Goal: Entertainment & Leisure: Consume media (video, audio)

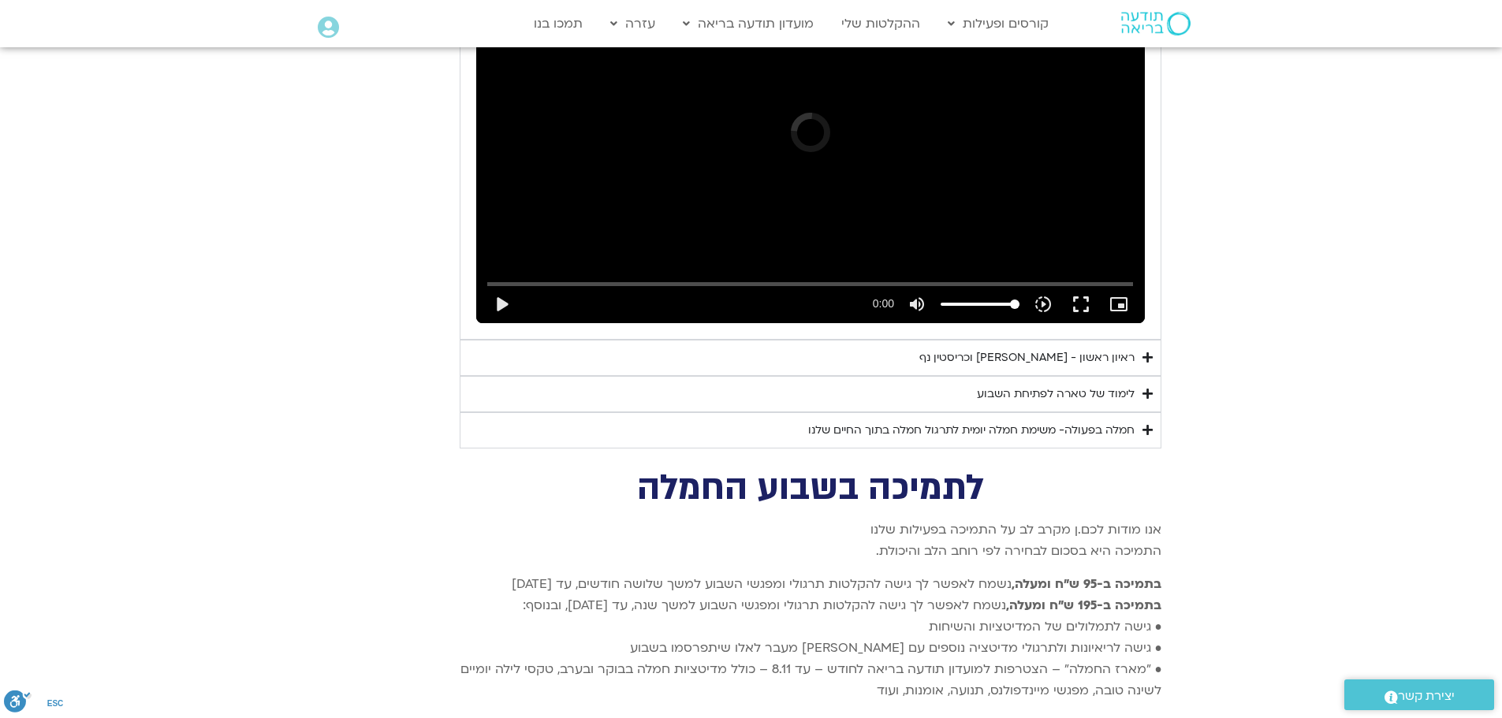
scroll to position [3109, 0]
click at [1143, 387] on icon "Accordion. Open links with Enter or Space, close with Escape, and navigate with…" at bounding box center [1148, 393] width 10 height 12
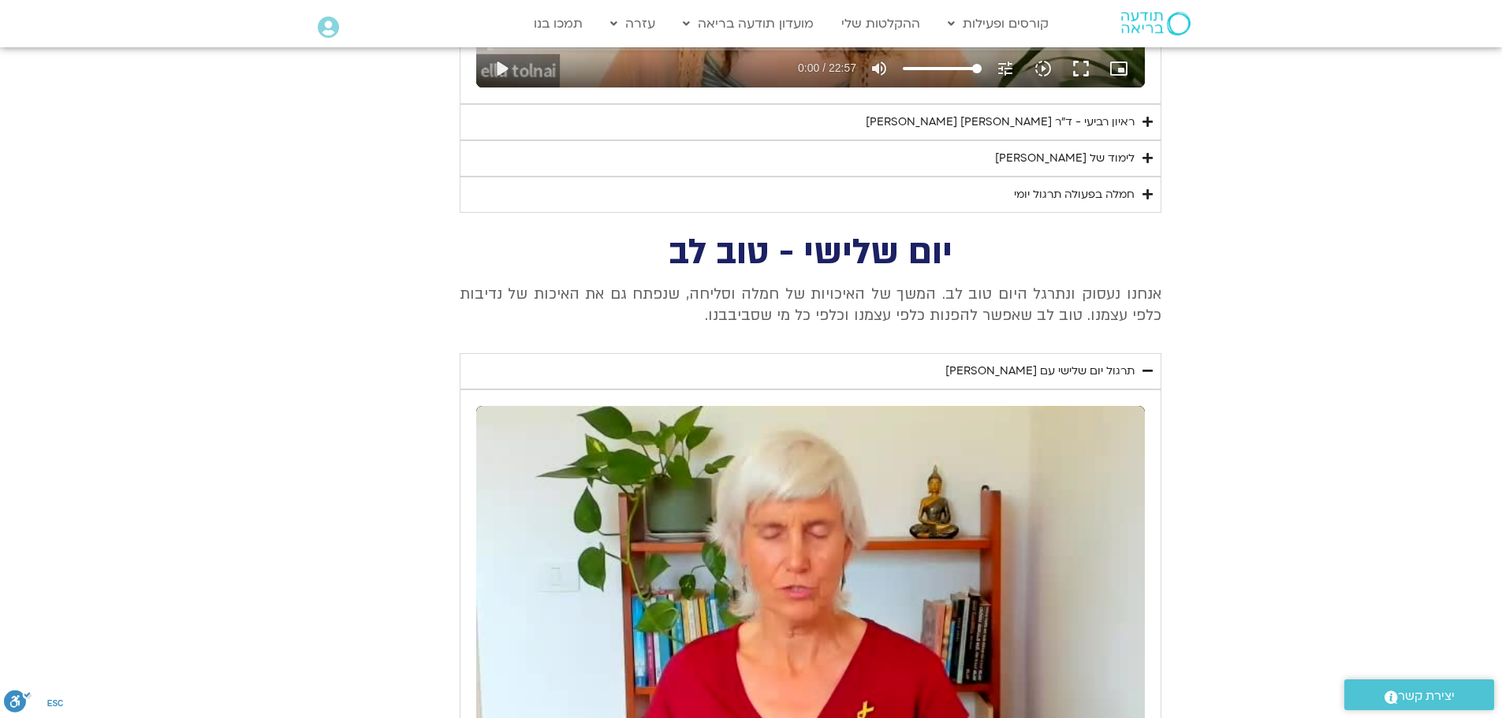
scroll to position [1453, 0]
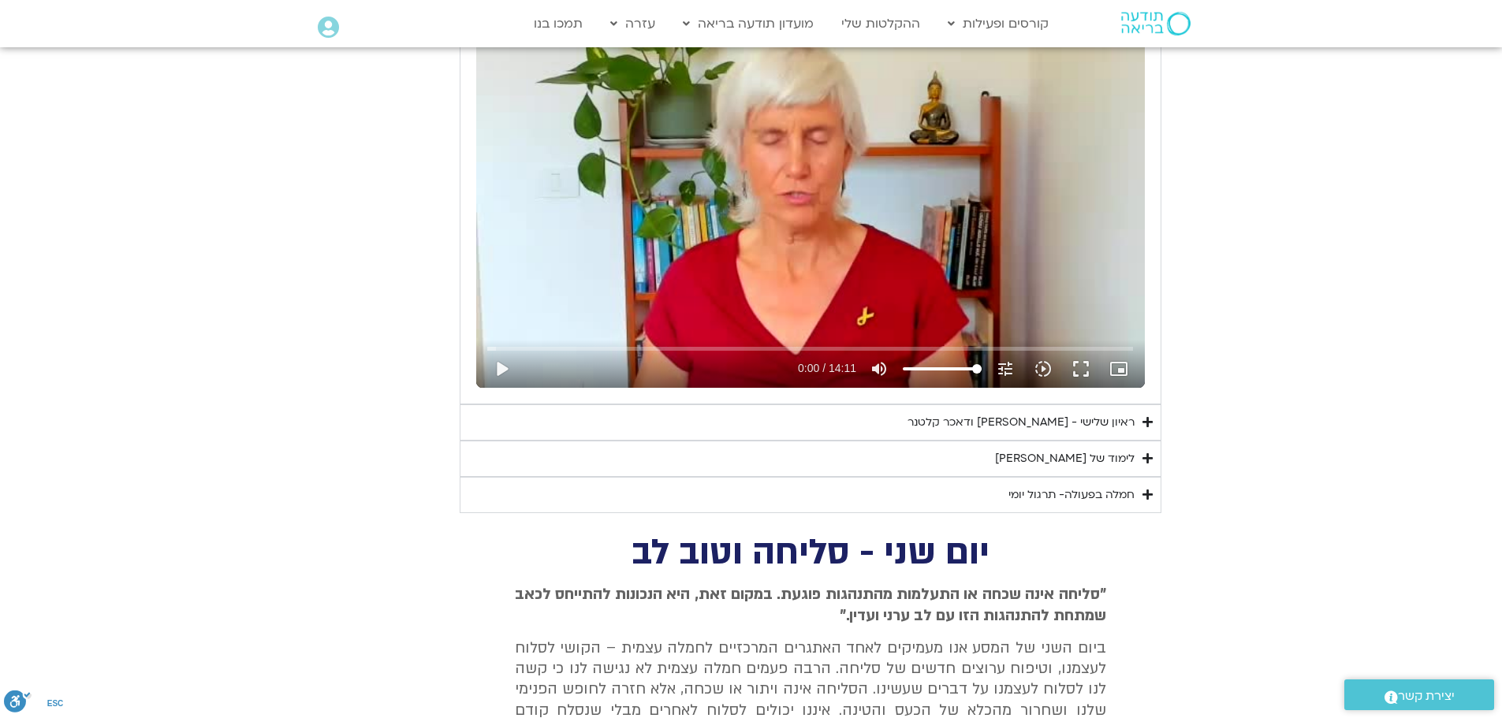
click at [1150, 424] on icon "Accordion. Open links with Enter or Space, close with Escape, and navigate with…" at bounding box center [1148, 422] width 10 height 12
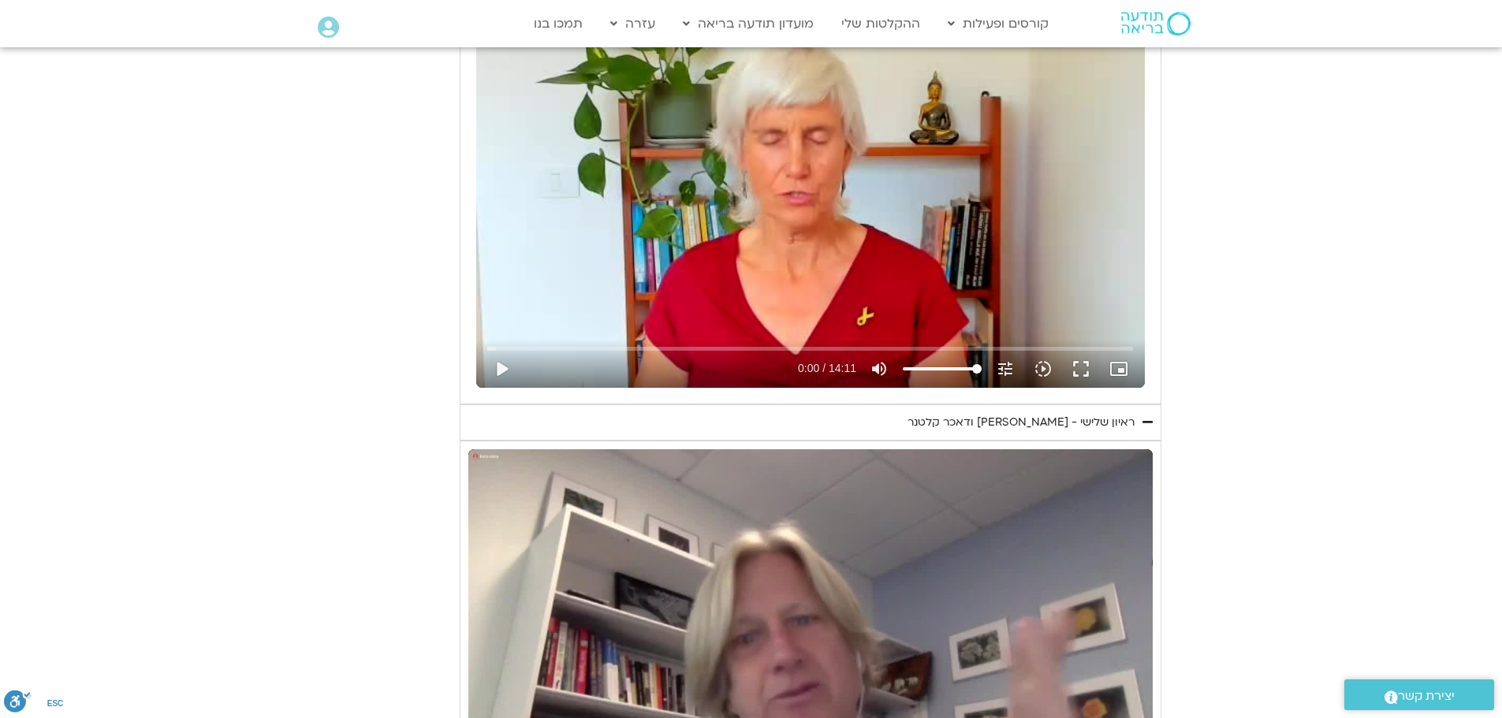
scroll to position [1768, 0]
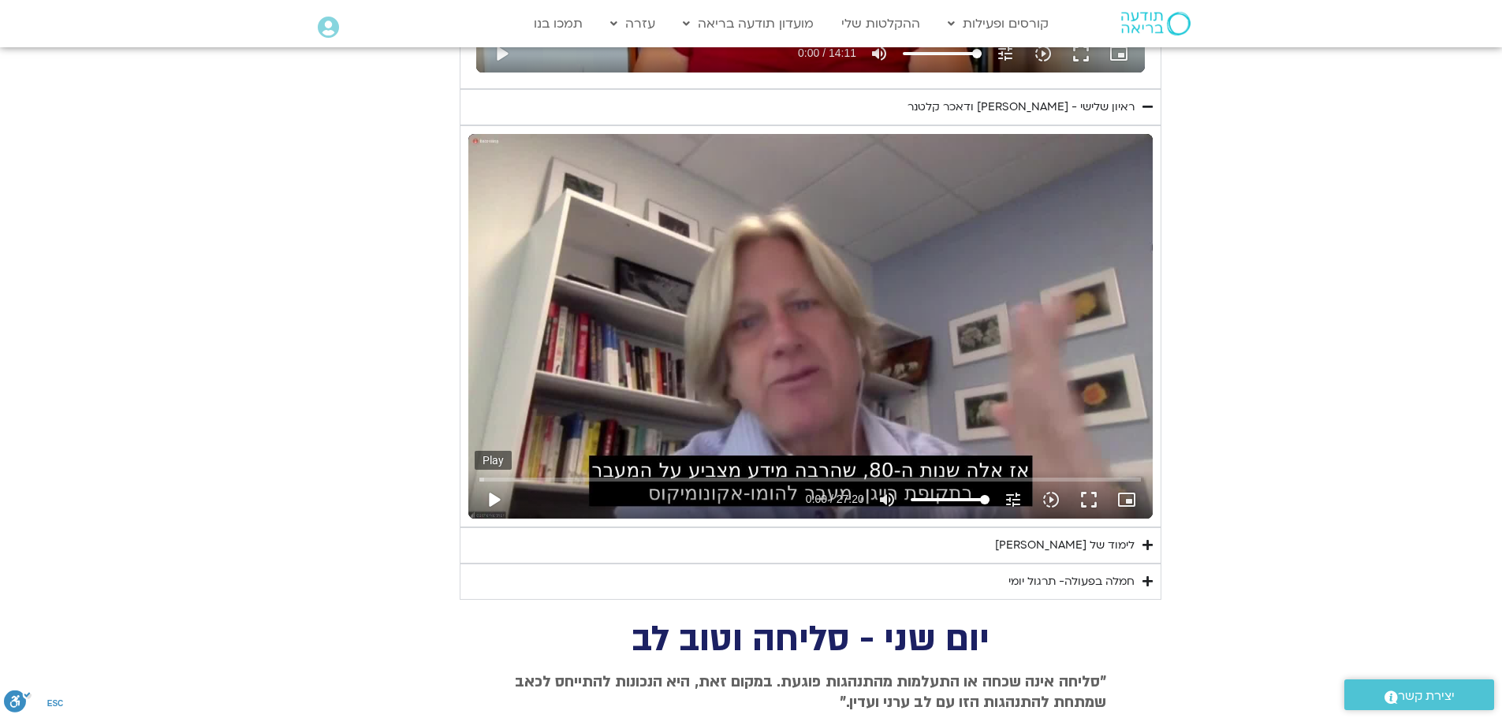
click at [498, 498] on button "play_arrow" at bounding box center [494, 500] width 38 height 38
drag, startPoint x: 483, startPoint y: 476, endPoint x: 384, endPoint y: 471, distance: 99.5
click at [479, 475] on input "Seek" at bounding box center [810, 479] width 662 height 9
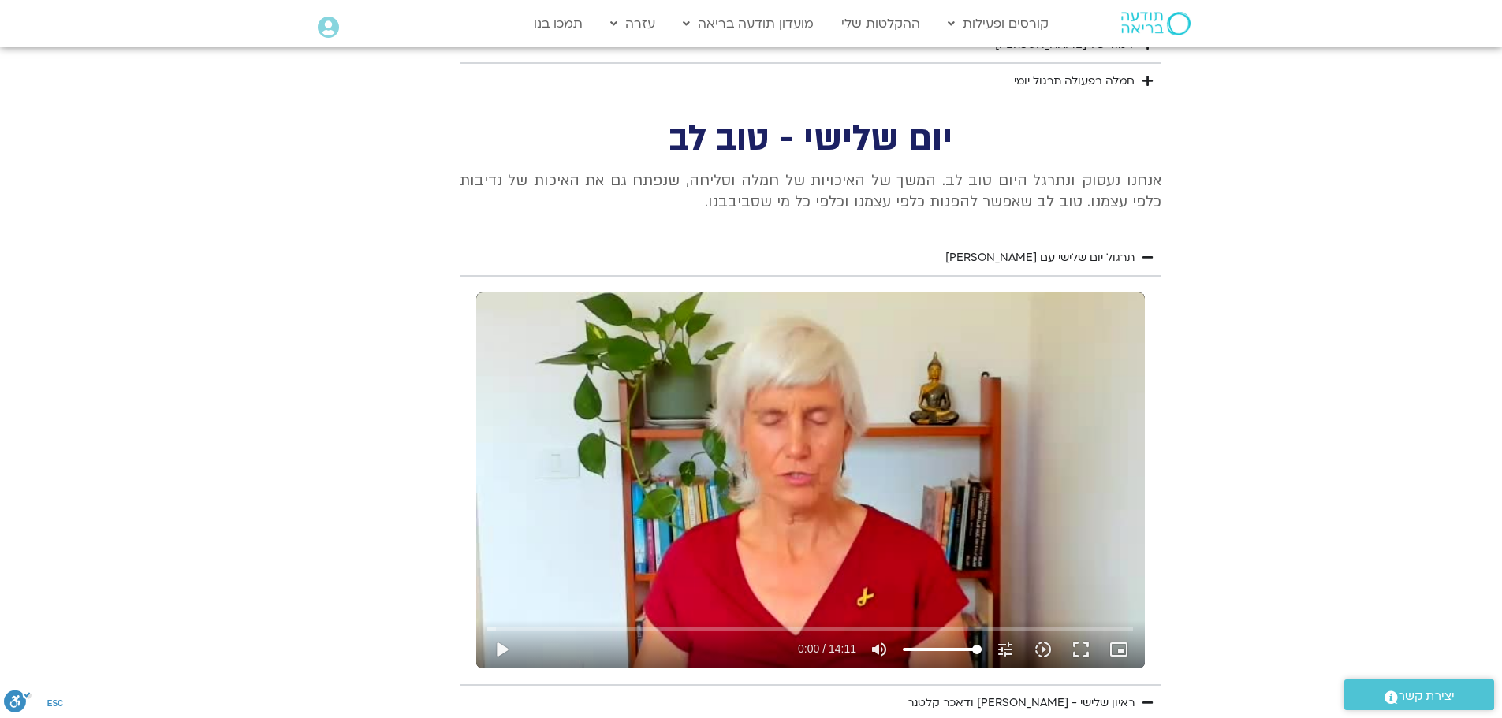
scroll to position [1137, 0]
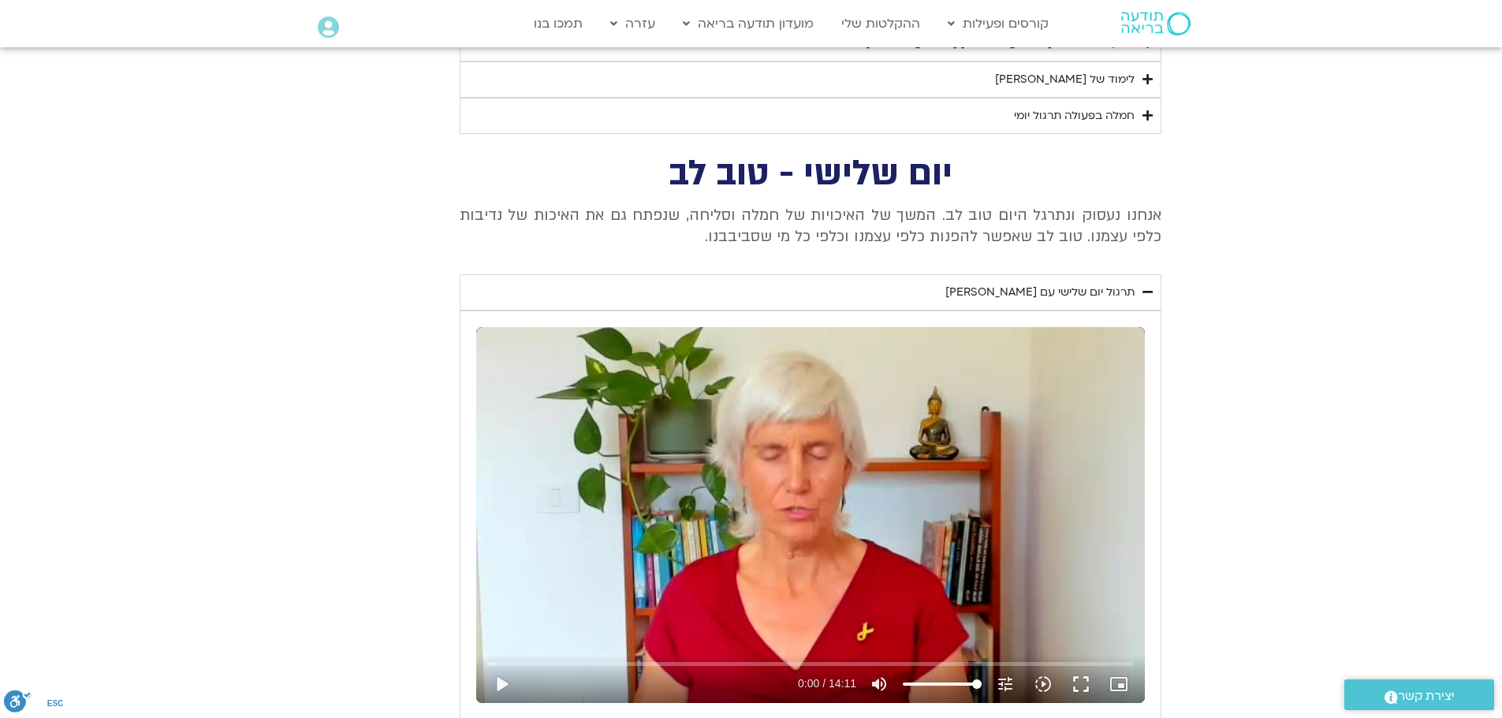
click at [1149, 287] on icon "Accordion. Open links with Enter or Space, close with Escape, and navigate with…" at bounding box center [1148, 292] width 10 height 12
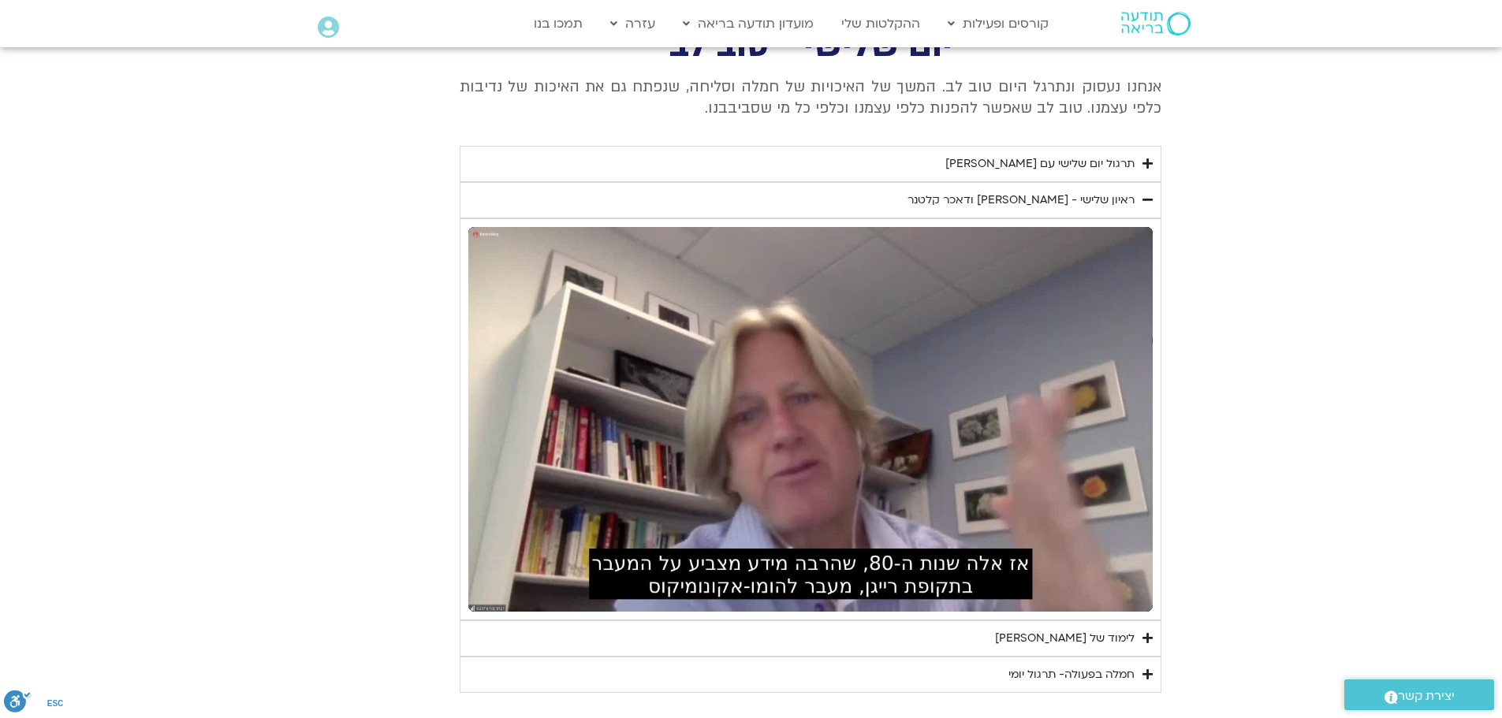
scroll to position [1262, 0]
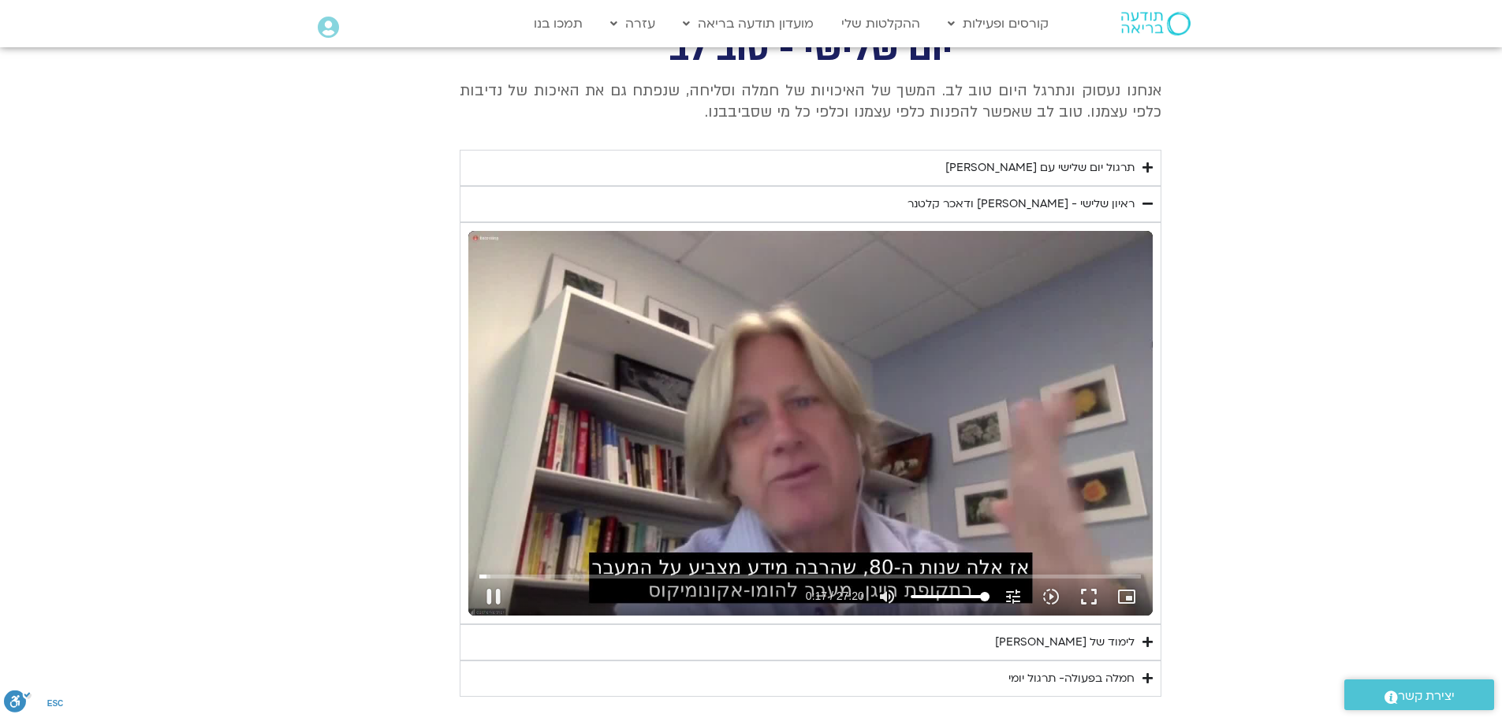
click at [822, 399] on div "Skip Ad 0:00 pause 0:17 / 27:20 volume_up Mute tune Resolution Auto 720p slow_m…" at bounding box center [810, 423] width 684 height 385
type input "17.67996"
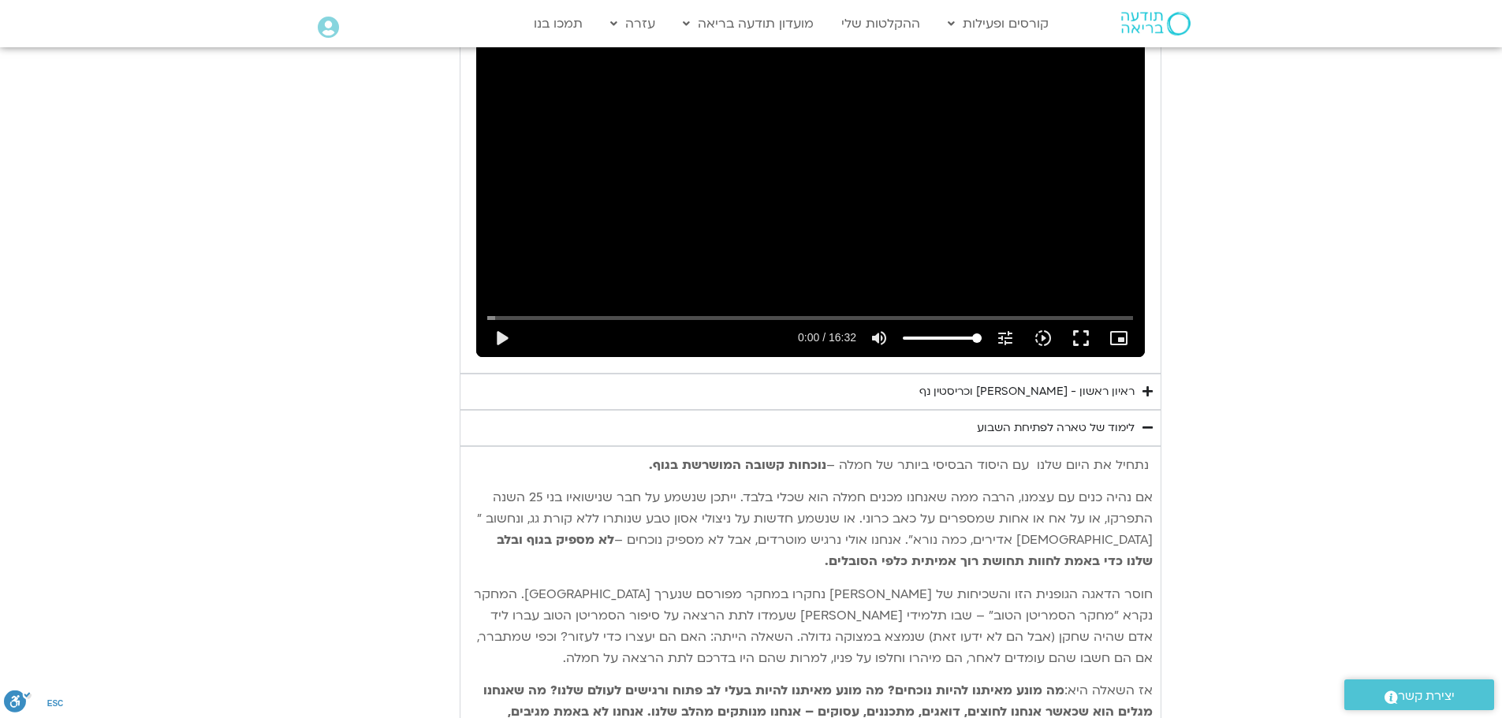
scroll to position [3154, 0]
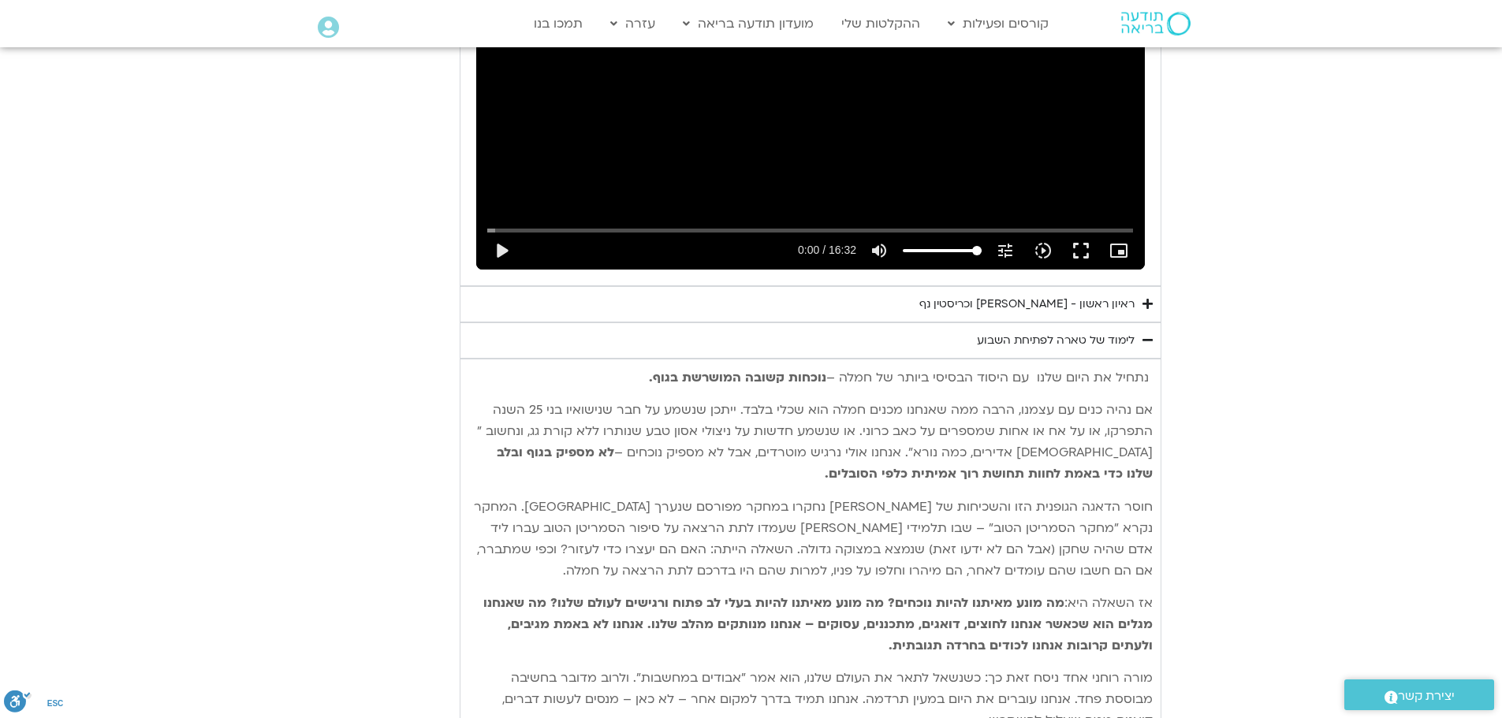
click at [1148, 334] on icon "Accordion. Open links with Enter or Space, close with Escape, and navigate with…" at bounding box center [1148, 340] width 10 height 12
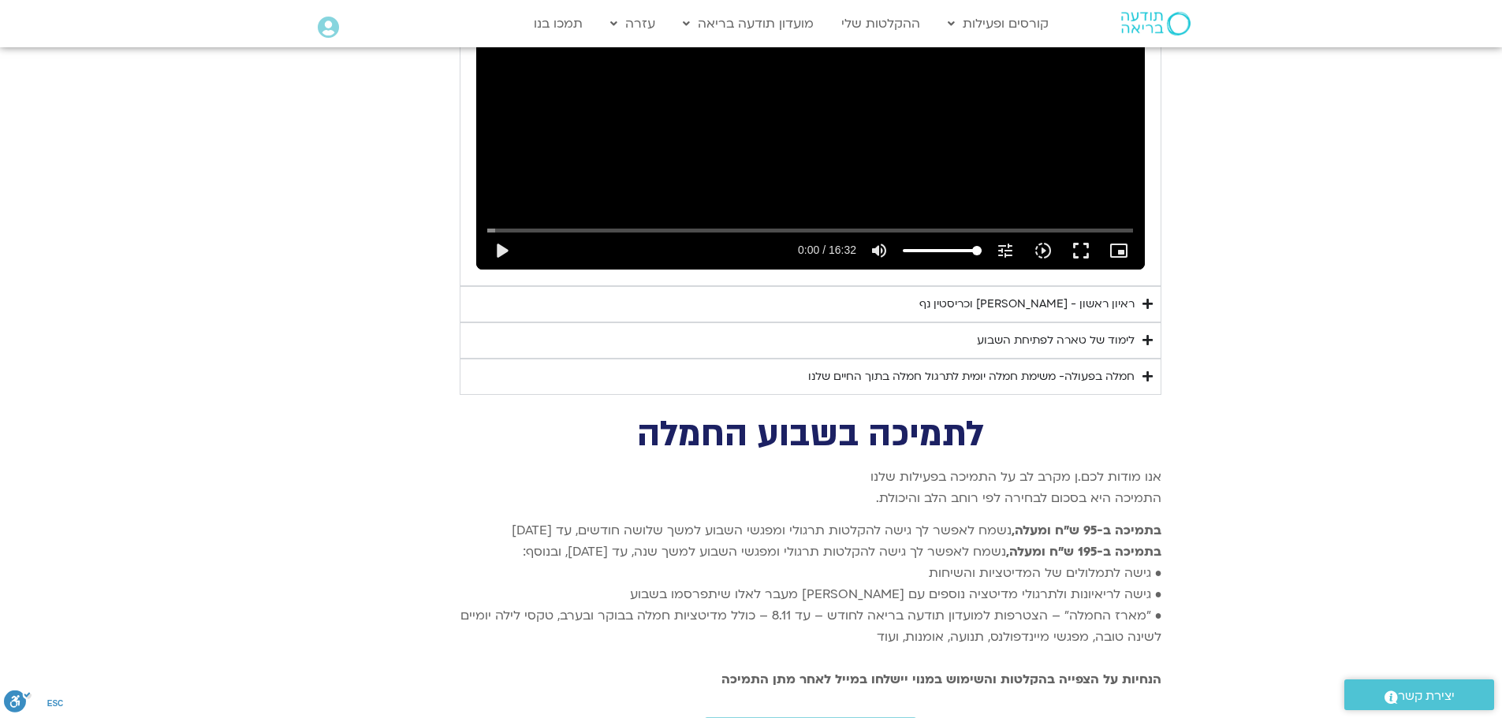
click at [1147, 363] on summary "חמלה בפעולה- משימת חמלה יומית לתרגול חמלה בתוך החיים שלנו" at bounding box center [811, 377] width 702 height 36
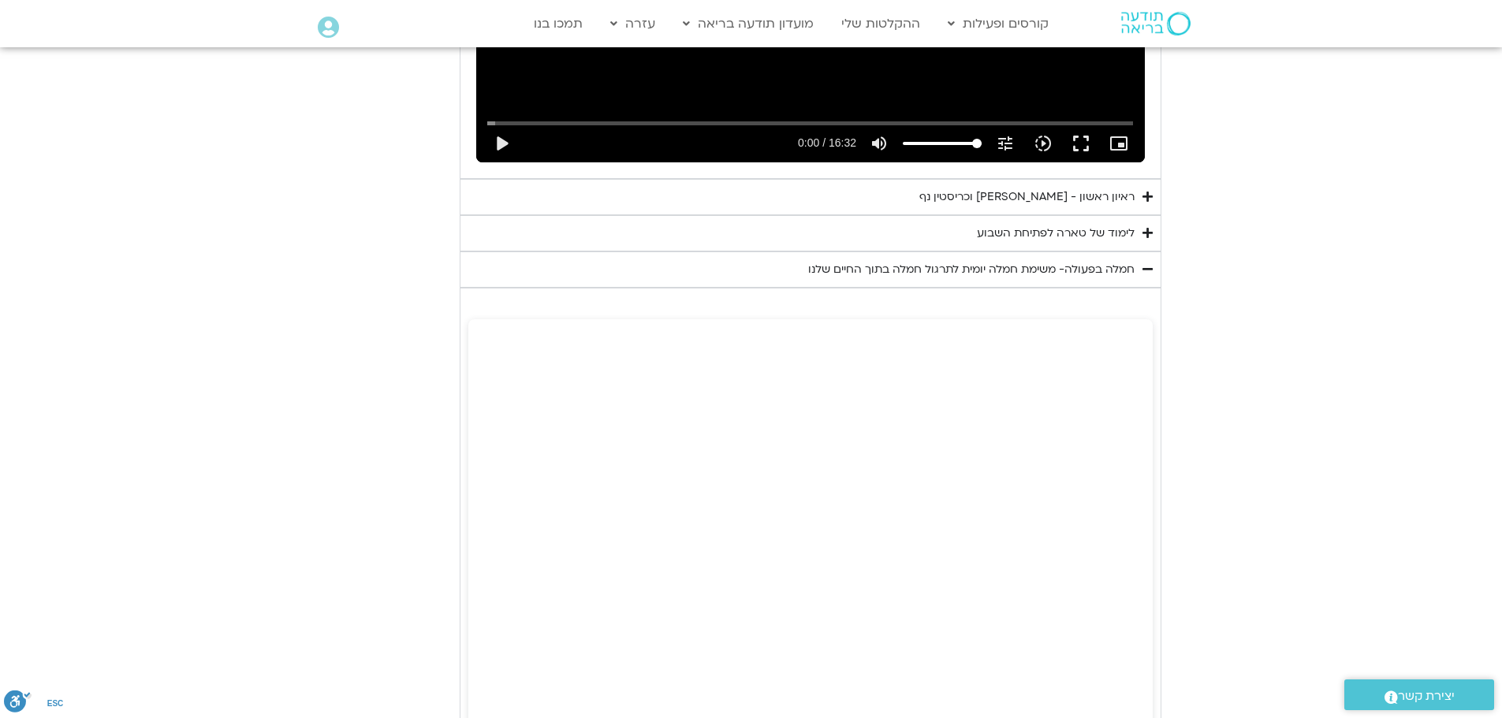
scroll to position [3233, 0]
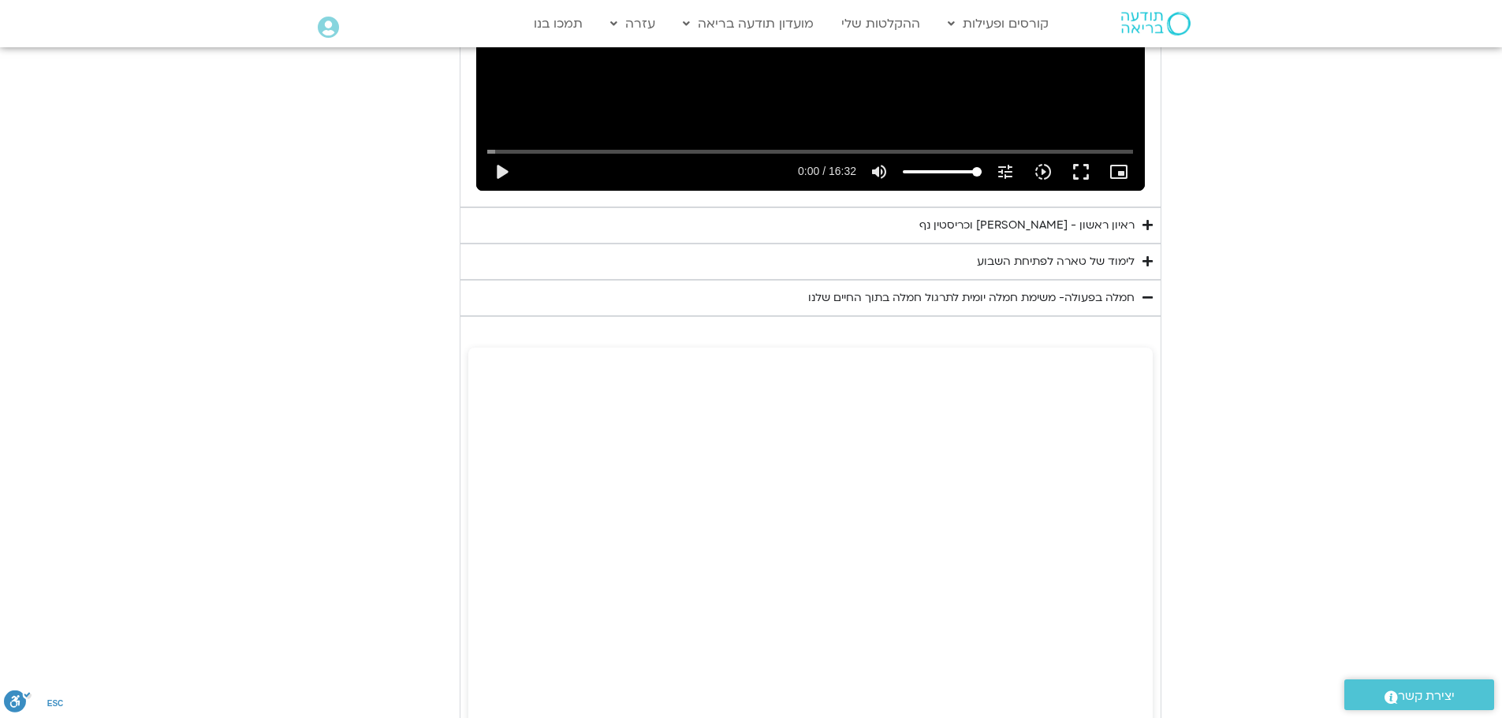
click at [1151, 219] on icon "Accordion. Open links with Enter or Space, close with Escape, and navigate with…" at bounding box center [1148, 225] width 10 height 12
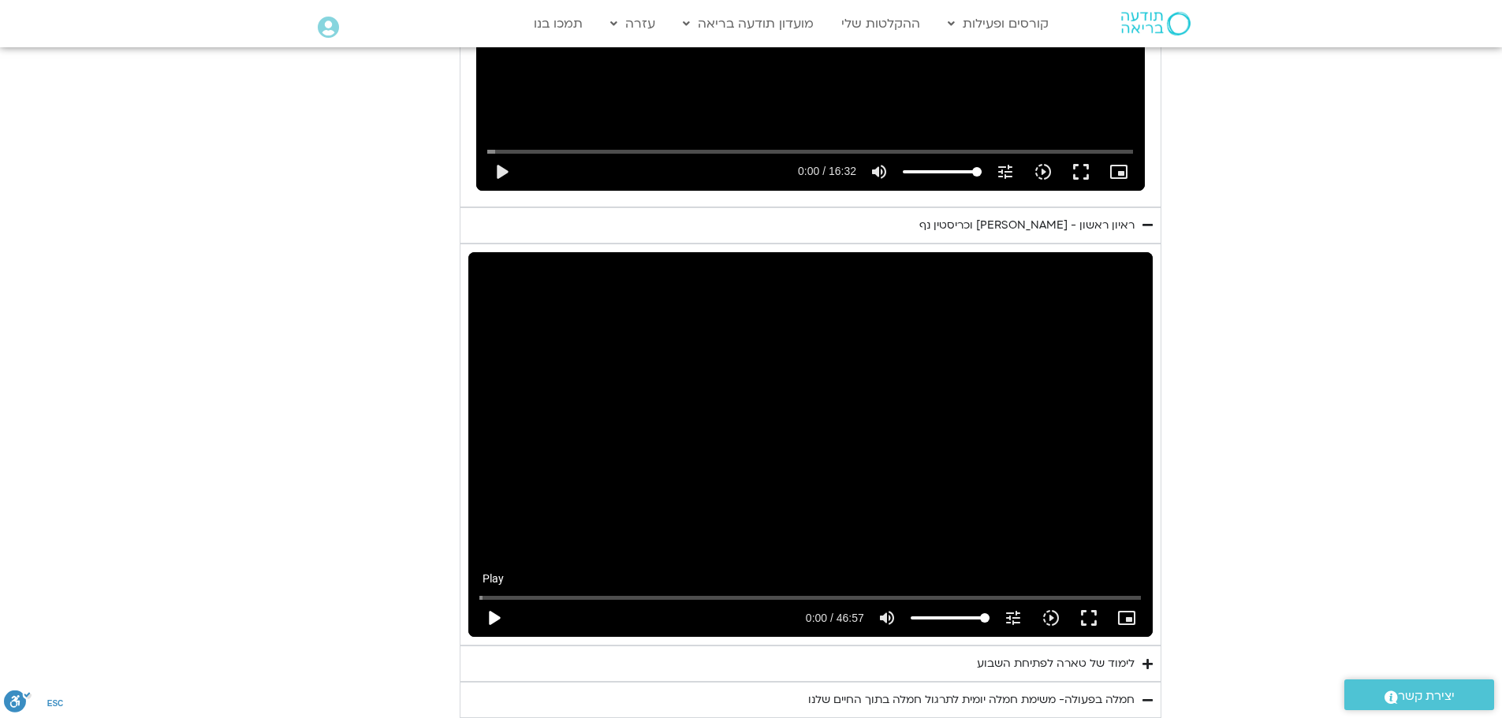
click at [494, 599] on button "play_arrow" at bounding box center [494, 618] width 38 height 38
drag, startPoint x: 491, startPoint y: 576, endPoint x: 551, endPoint y: 572, distance: 60.1
click at [551, 593] on input "Seek" at bounding box center [810, 597] width 662 height 9
click at [1087, 599] on button "fullscreen" at bounding box center [1089, 618] width 38 height 38
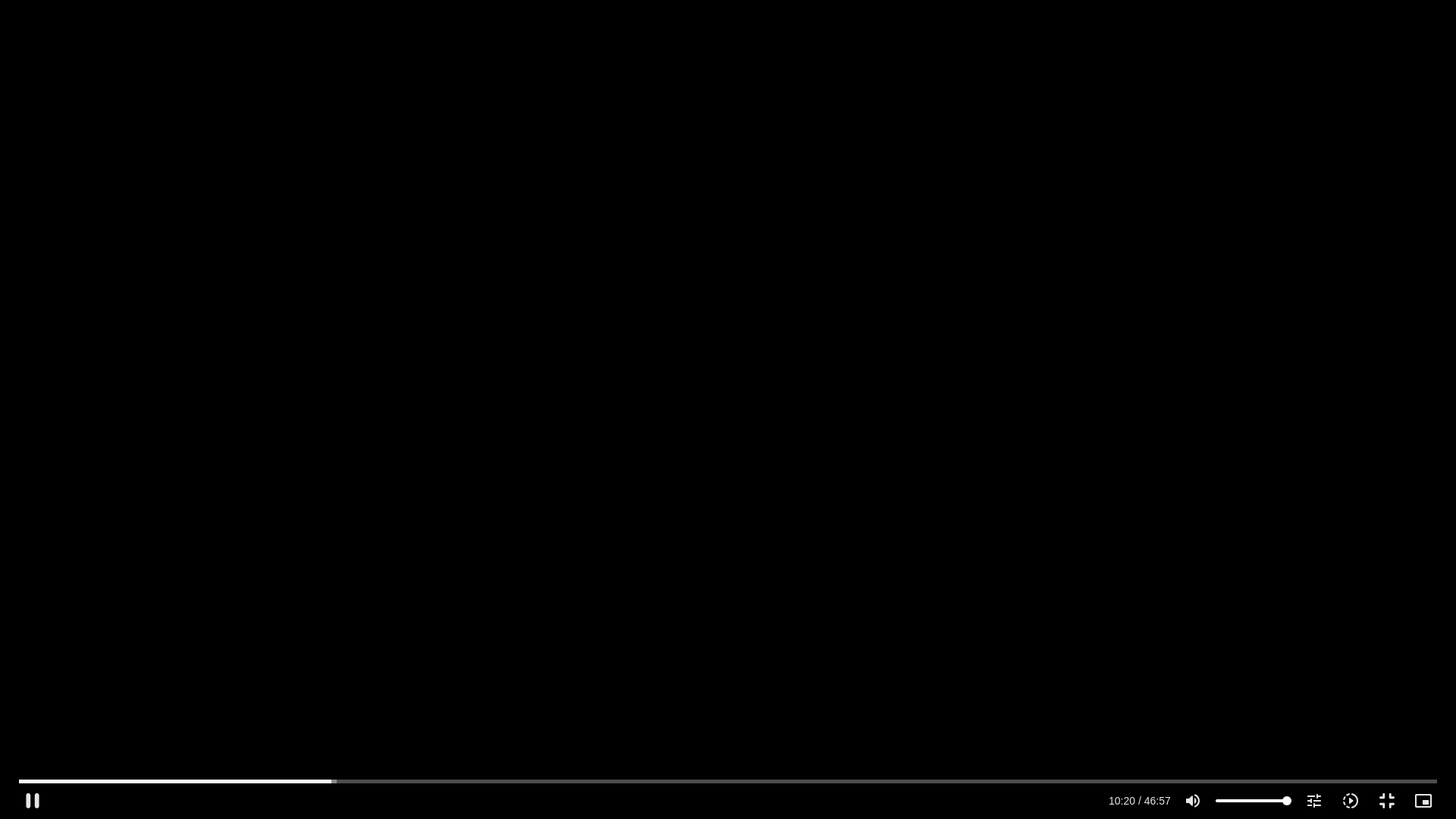
click at [781, 504] on div "Skip Ad 5:03 pause 10:20 / 46:57 volume_up Mute tune Resolution Auto 720p slow_…" at bounding box center [728, 410] width 1456 height 819
type input "620.907725"
click at [1390, 797] on button "fullscreen_exit" at bounding box center [1387, 801] width 37 height 37
